Goal: Task Accomplishment & Management: Manage account settings

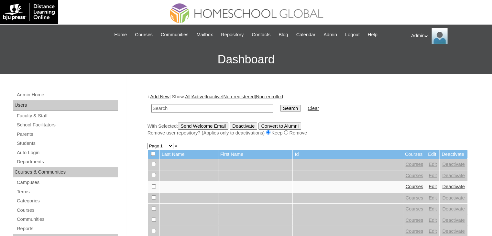
click at [197, 102] on td at bounding box center [212, 108] width 129 height 15
click at [197, 107] on input "text" at bounding box center [213, 108] width 122 height 9
type input "[GEOGRAPHIC_DATA]"
click at [281, 107] on input "Search" at bounding box center [291, 108] width 20 height 7
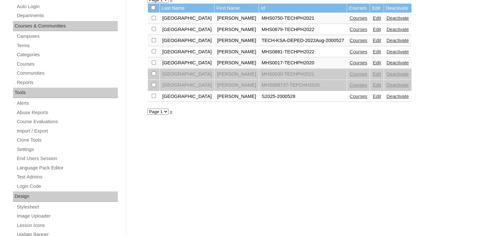
scroll to position [148, 0]
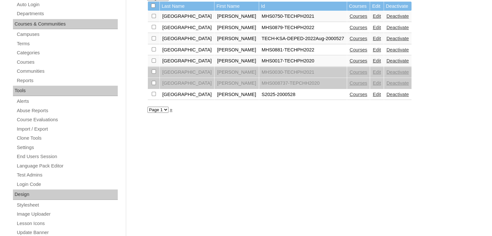
click at [350, 92] on link "Courses" at bounding box center [359, 94] width 18 height 5
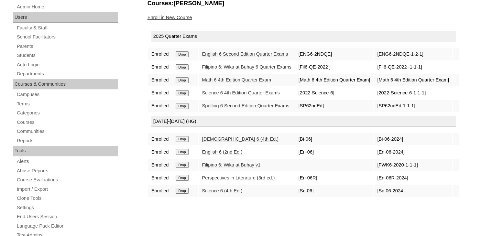
scroll to position [98, 0]
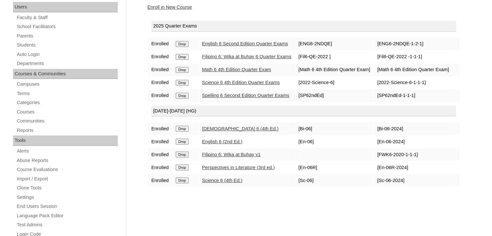
click at [184, 5] on link "Enroll in New Course" at bounding box center [170, 7] width 45 height 5
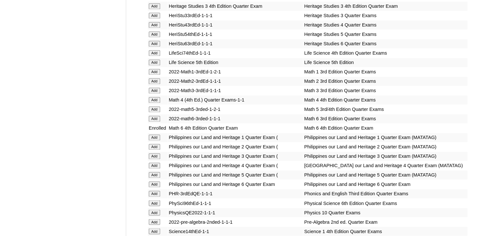
scroll to position [2326, 0]
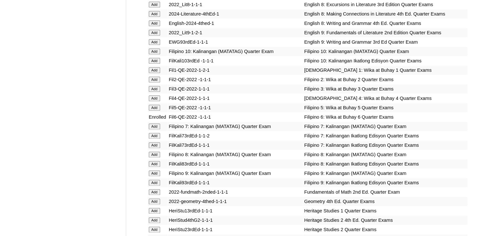
scroll to position [479, 0]
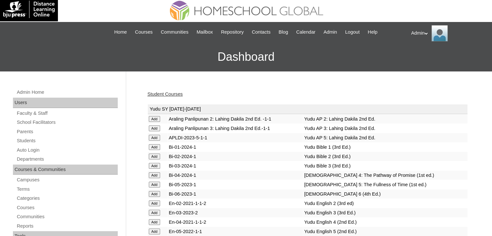
scroll to position [1478, 0]
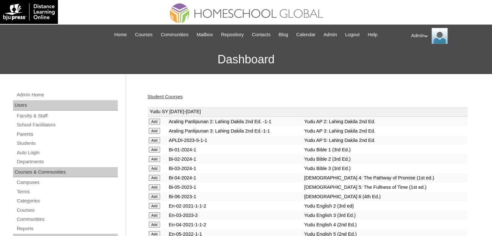
click at [177, 95] on link "Student Courses" at bounding box center [165, 96] width 35 height 5
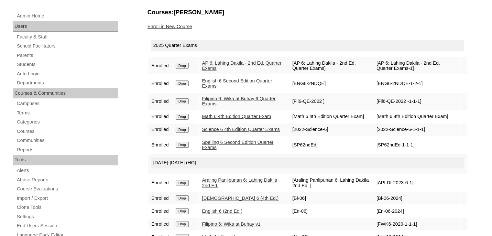
scroll to position [78, 0]
click at [179, 26] on link "Enroll in New Course" at bounding box center [170, 27] width 45 height 5
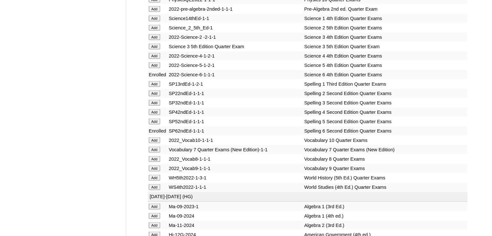
scroll to position [2662, 0]
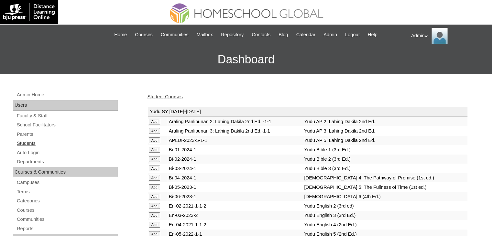
click at [38, 141] on link "Students" at bounding box center [67, 144] width 102 height 8
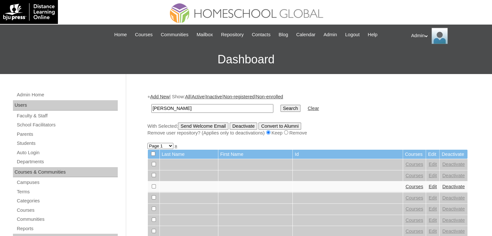
type input "[PERSON_NAME]"
click at [281, 109] on input "Search" at bounding box center [291, 108] width 20 height 7
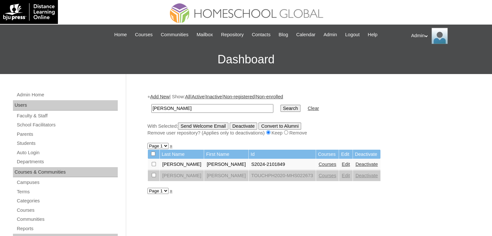
click at [342, 163] on link "Edit" at bounding box center [346, 164] width 8 height 5
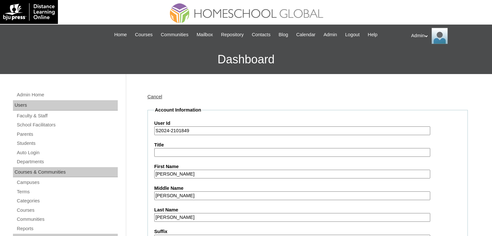
click at [167, 129] on input "S2024-2101849" at bounding box center [292, 131] width 276 height 9
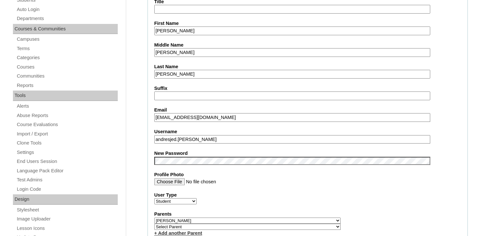
scroll to position [207, 0]
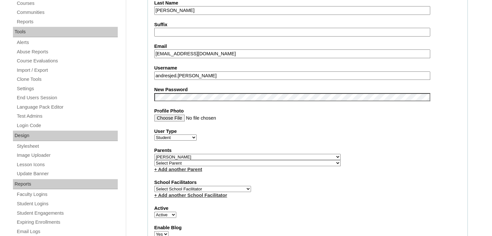
type input "S2025-2101849"
click at [193, 100] on fieldset "Account Information User Id S2025-2101849 Title First Name Andres Jedidiah Midd…" at bounding box center [308, 162] width 320 height 524
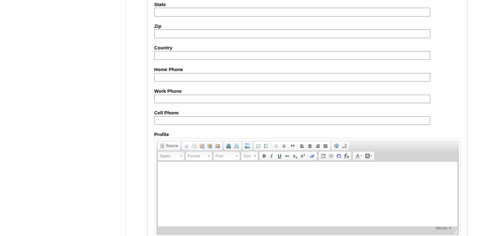
scroll to position [743, 0]
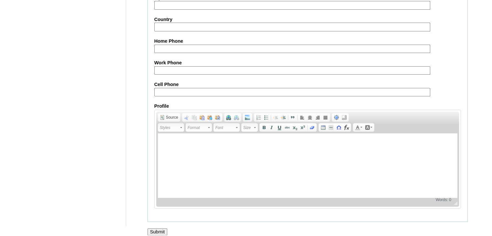
click at [158, 229] on input "Submit" at bounding box center [158, 232] width 20 height 7
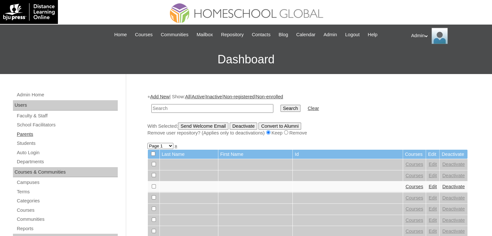
click at [24, 132] on link "Parents" at bounding box center [67, 134] width 102 height 8
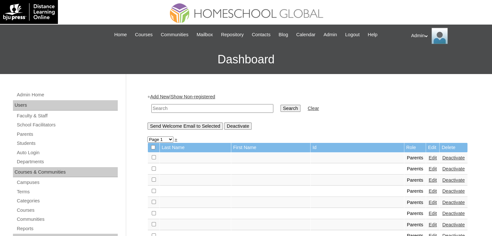
click at [167, 107] on input "text" at bounding box center [213, 108] width 122 height 9
type input "[PERSON_NAME]"
click at [281, 107] on input "Search" at bounding box center [291, 108] width 20 height 7
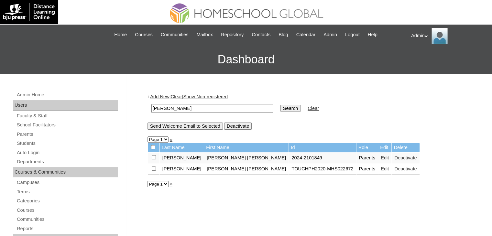
click at [381, 158] on link "Edit" at bounding box center [385, 157] width 8 height 5
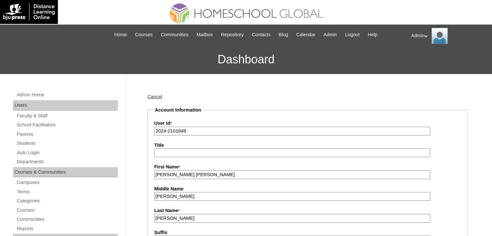
click at [166, 130] on input "2024-2101849" at bounding box center [292, 131] width 276 height 9
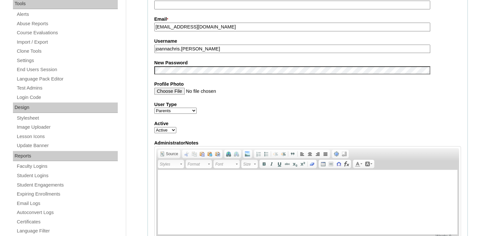
scroll to position [236, 0]
type input "2025-2101849"
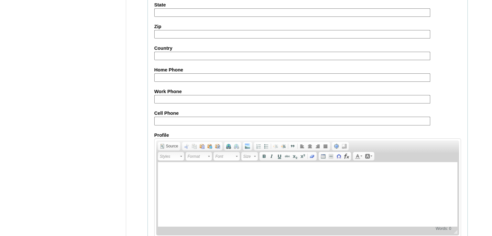
scroll to position [608, 0]
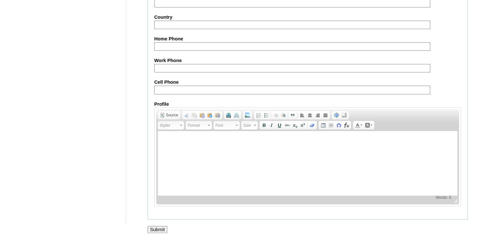
click at [158, 226] on input "Submit" at bounding box center [158, 229] width 20 height 7
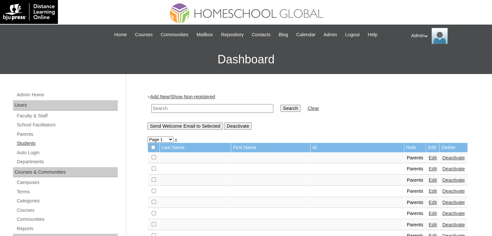
click at [30, 144] on link "Students" at bounding box center [67, 144] width 102 height 8
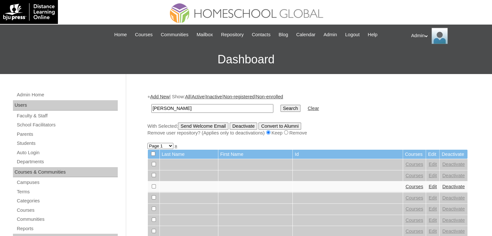
type input "[PERSON_NAME]"
click at [281, 108] on input "Search" at bounding box center [291, 108] width 20 height 7
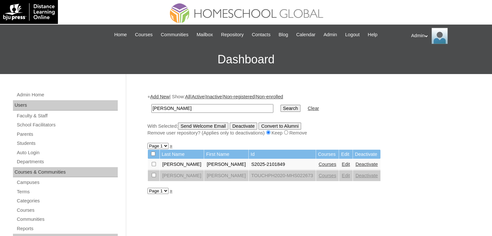
click at [319, 166] on link "Courses" at bounding box center [328, 164] width 18 height 5
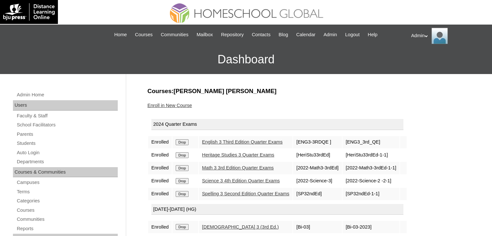
click at [182, 143] on input "Drop" at bounding box center [182, 143] width 13 height 6
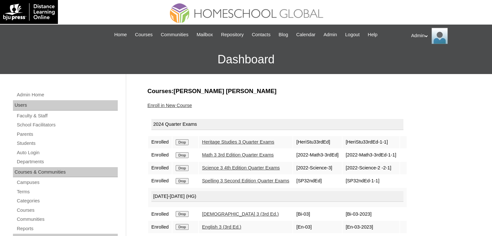
click at [182, 143] on input "Drop" at bounding box center [182, 143] width 13 height 6
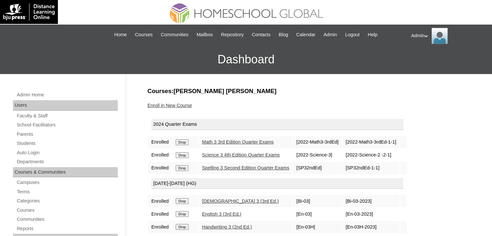
click at [182, 143] on input "Drop" at bounding box center [182, 143] width 13 height 6
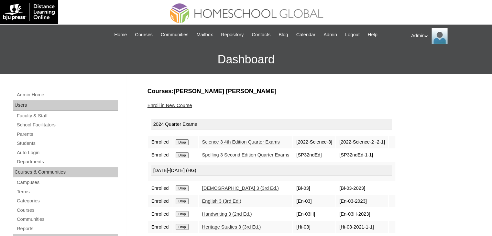
click at [182, 143] on input "Drop" at bounding box center [182, 143] width 13 height 6
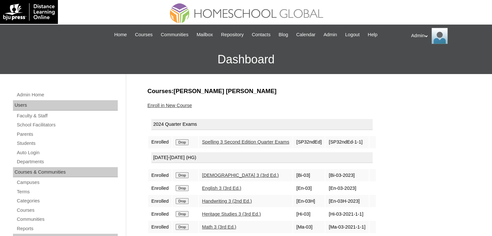
click at [182, 143] on input "Drop" at bounding box center [182, 143] width 13 height 6
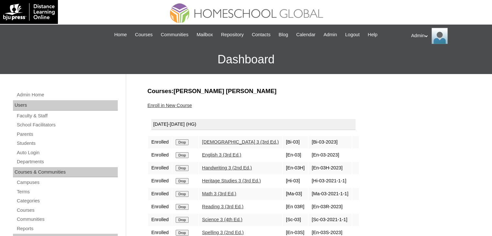
click at [182, 143] on input "Drop" at bounding box center [182, 143] width 13 height 6
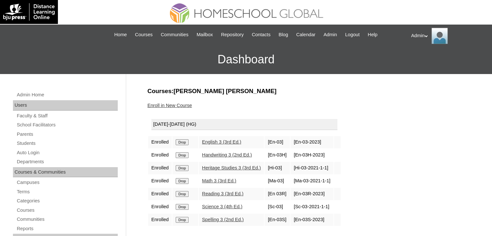
click at [182, 143] on input "Drop" at bounding box center [182, 143] width 13 height 6
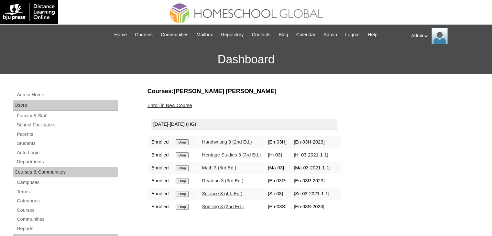
click at [182, 143] on input "Drop" at bounding box center [182, 143] width 13 height 6
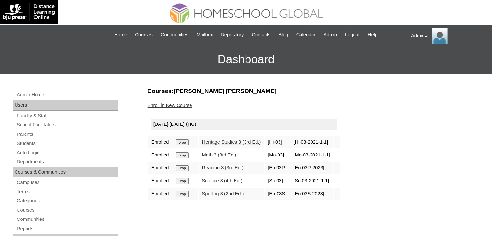
click at [182, 143] on input "Drop" at bounding box center [182, 143] width 13 height 6
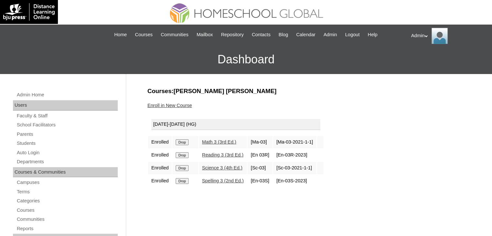
click at [182, 143] on input "Drop" at bounding box center [182, 143] width 13 height 6
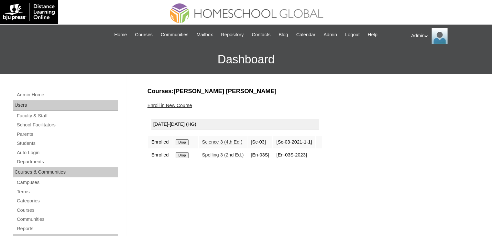
click at [182, 143] on input "Drop" at bounding box center [182, 143] width 13 height 6
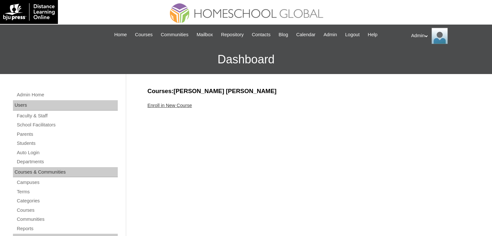
click at [182, 105] on link "Enroll in New Course" at bounding box center [170, 105] width 45 height 5
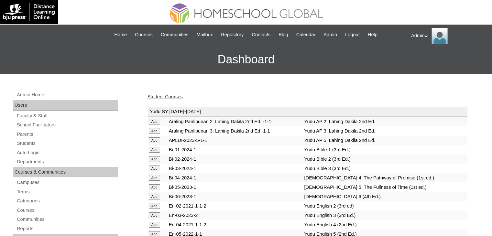
scroll to position [1618, 0]
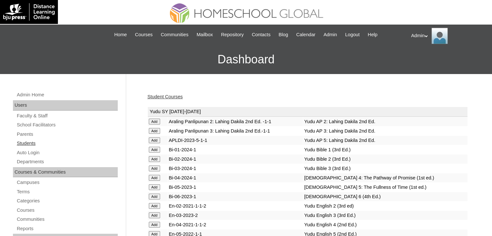
scroll to position [614, 0]
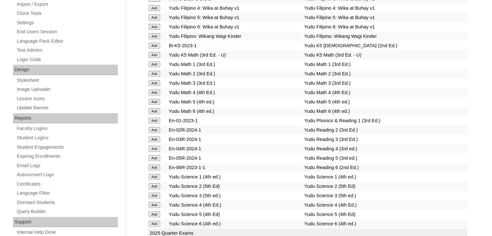
scroll to position [2494, 0]
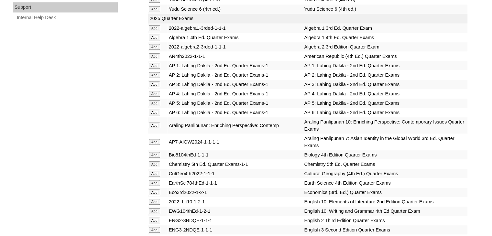
scroll to position [1244, 0]
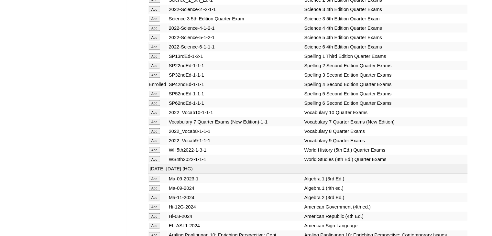
scroll to position [2643, 0]
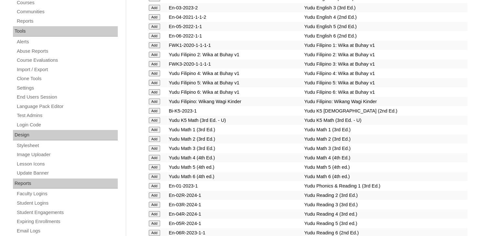
scroll to position [1013, 0]
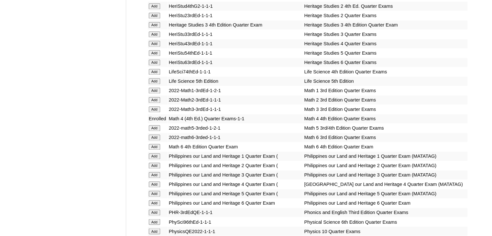
scroll to position [2308, 0]
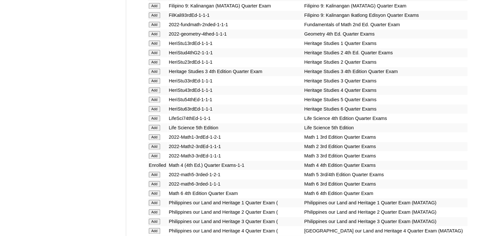
scroll to position [1216, 0]
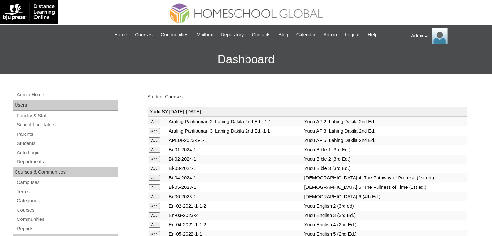
scroll to position [892, 0]
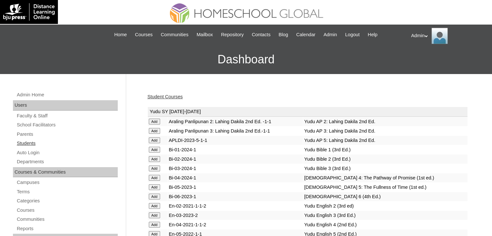
click at [31, 142] on link "Students" at bounding box center [67, 144] width 102 height 8
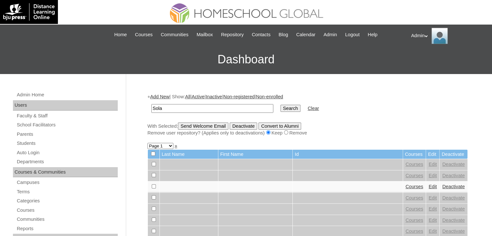
type input "Sola"
click at [281, 107] on input "Search" at bounding box center [291, 108] width 20 height 7
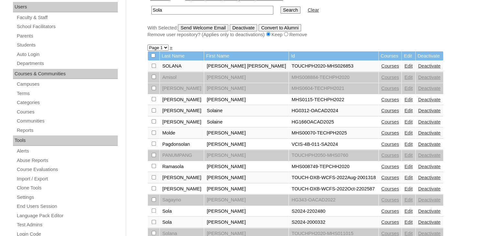
scroll to position [134, 0]
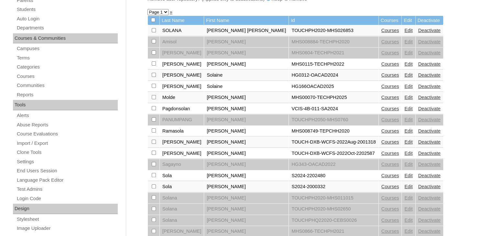
click at [382, 184] on link "Courses" at bounding box center [391, 186] width 18 height 5
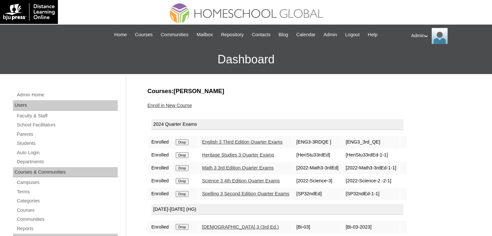
click at [267, 140] on link "English 3 Third Edition Quarter Exams" at bounding box center [242, 142] width 81 height 5
click at [249, 192] on link "Spelling 3 Second Edition Quarter Exams" at bounding box center [245, 193] width 87 height 5
click at [251, 193] on link "Spelling 3 Second Edition Quarter Exams" at bounding box center [245, 193] width 87 height 5
click at [238, 140] on link "English 3 Third Edition Quarter Exams" at bounding box center [242, 142] width 81 height 5
click at [219, 167] on link "Math 3 3rd Edition Quarter Exams" at bounding box center [238, 167] width 72 height 5
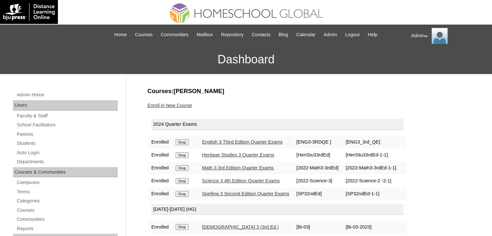
click at [237, 178] on link "Science 3 4th Edition Quarter Exams" at bounding box center [241, 180] width 78 height 5
click at [229, 155] on link "Heritage Studies 3 Quarter Exams" at bounding box center [238, 154] width 72 height 5
